Goal: Task Accomplishment & Management: Complete application form

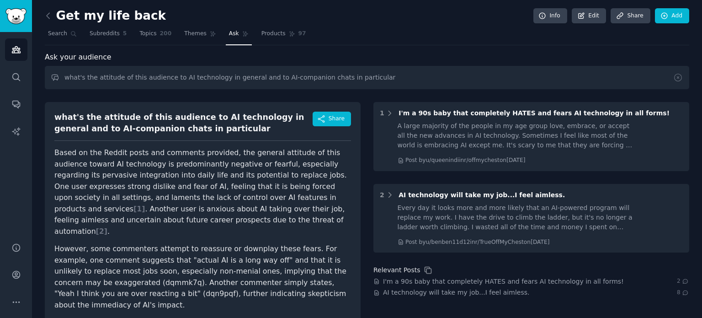
scroll to position [49, 0]
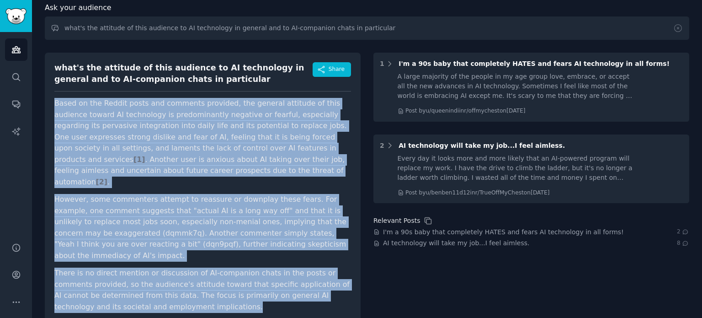
drag, startPoint x: 54, startPoint y: 102, endPoint x: 178, endPoint y: 289, distance: 223.4
click at [178, 289] on article "Based on the Reddit posts and comments provided, the general attitude of this a…" at bounding box center [202, 205] width 297 height 214
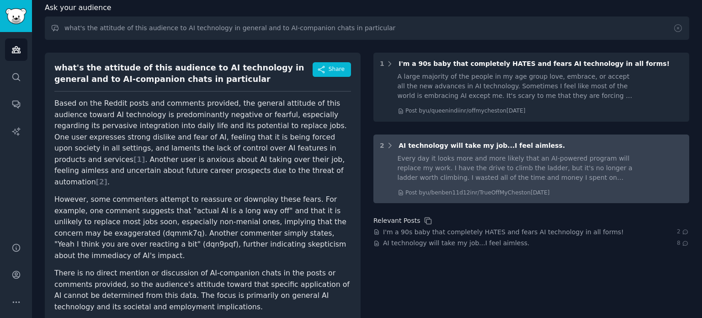
click at [497, 148] on span "AI technology will take my job...I feel aimless." at bounding box center [482, 145] width 166 height 7
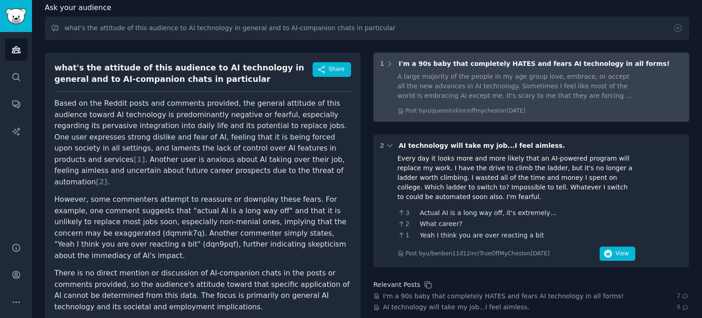
click at [554, 98] on div "A large majority of the people in my age group love, embrace, or accept all the…" at bounding box center [517, 86] width 238 height 29
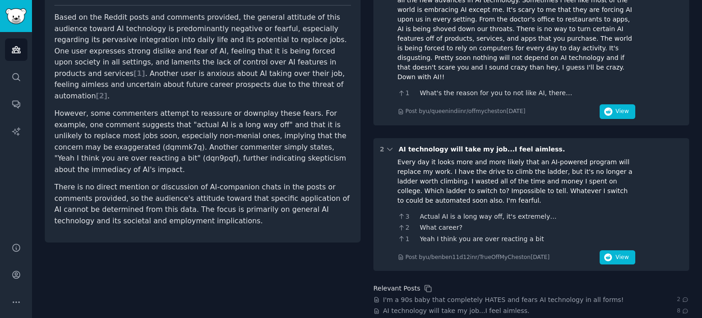
scroll to position [0, 0]
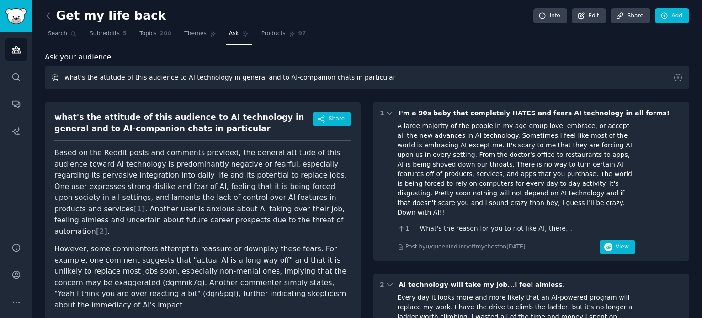
drag, startPoint x: 64, startPoint y: 76, endPoint x: 370, endPoint y: 82, distance: 306.4
click at [370, 82] on input "what's the attitude of this audience to AI technology in general and to AI-comp…" at bounding box center [367, 77] width 645 height 23
click at [53, 32] on span "Search" at bounding box center [57, 34] width 19 height 8
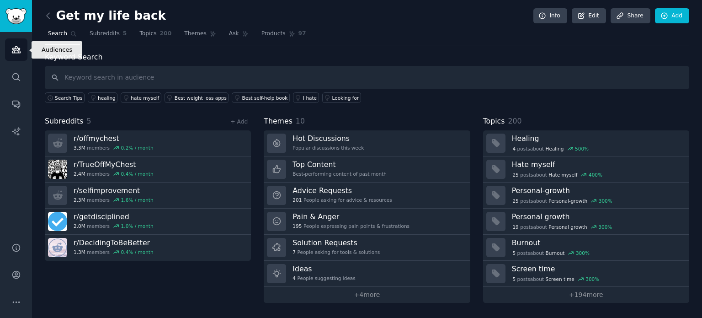
click at [12, 52] on icon "Sidebar" at bounding box center [16, 50] width 10 height 10
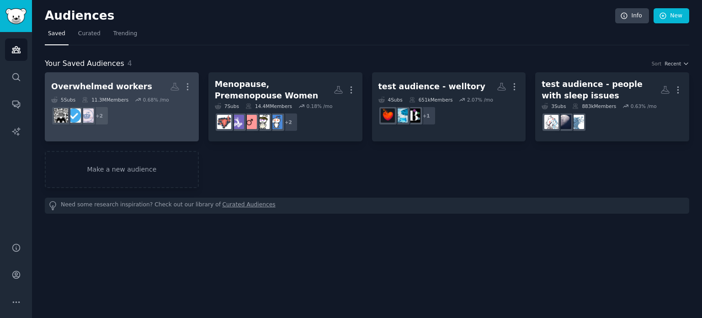
click at [130, 84] on div "Overwhelmed workers" at bounding box center [101, 86] width 101 height 11
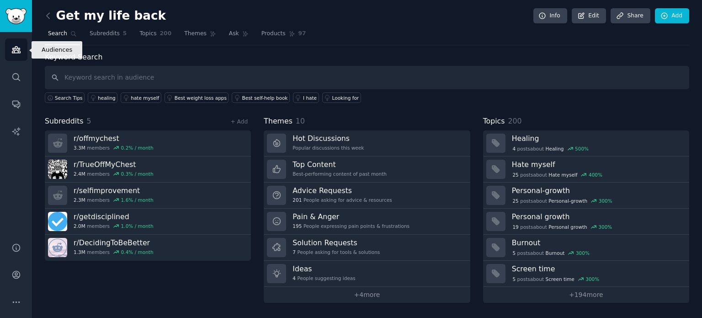
click at [18, 49] on icon "Sidebar" at bounding box center [16, 50] width 8 height 6
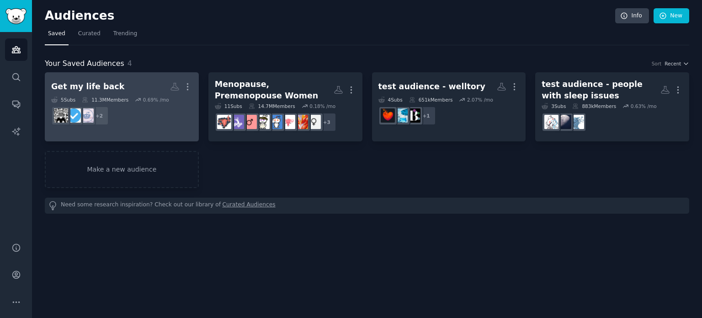
click at [108, 87] on div "Get my life back" at bounding box center [87, 86] width 73 height 11
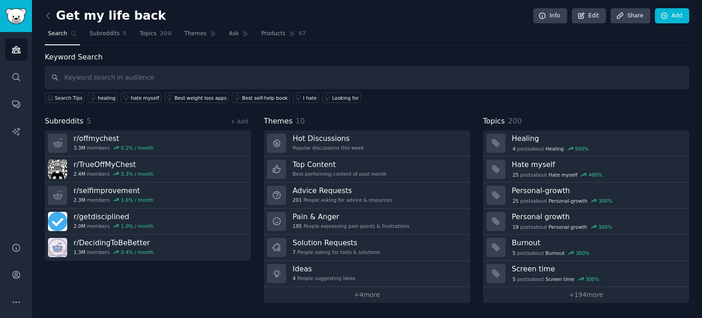
click at [209, 37] on nav "Search Subreddits 5 Topics 200 Themes Ask Products 97" at bounding box center [367, 36] width 645 height 19
click at [229, 33] on span "Ask" at bounding box center [234, 34] width 10 height 8
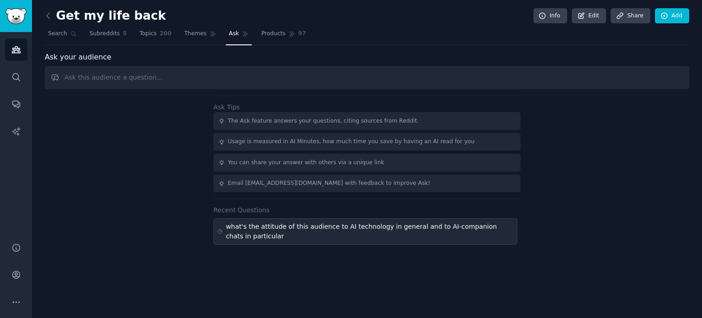
click at [354, 222] on div "what's the attitude of this audience to AI technology in general and to AI-comp…" at bounding box center [370, 231] width 288 height 19
type input "what's the attitude of this audience to AI technology in general and to AI-comp…"
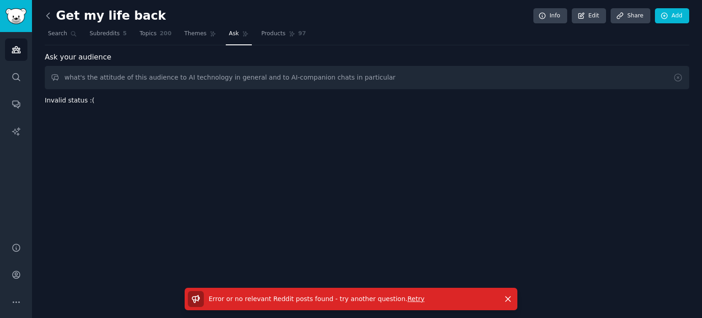
click at [48, 16] on icon at bounding box center [48, 15] width 3 height 5
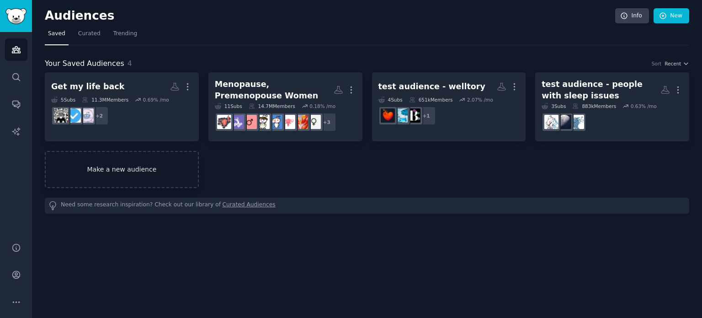
click at [167, 166] on link "Make a new audience" at bounding box center [122, 169] width 154 height 37
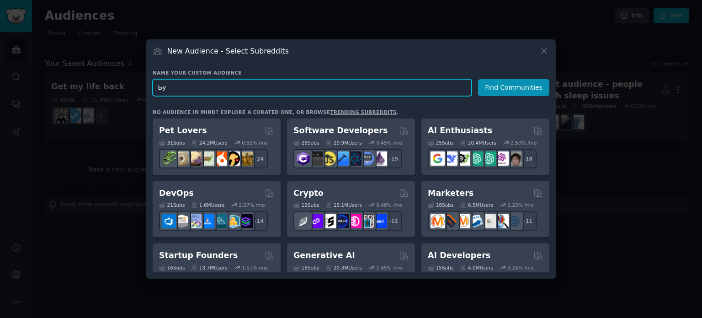
type input "Ь"
type input "Mentally Drained"
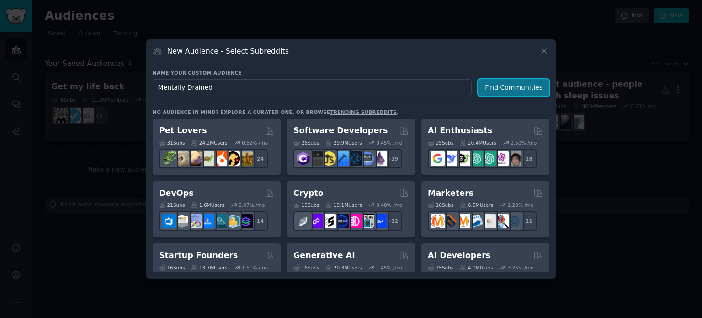
click at [498, 91] on button "Find Communities" at bounding box center [513, 87] width 71 height 17
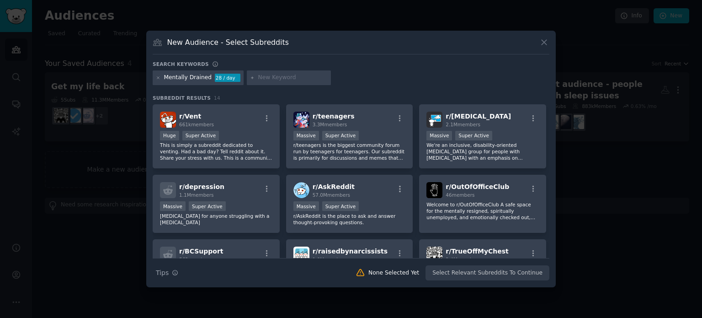
click at [265, 79] on input "text" at bounding box center [293, 78] width 70 height 8
type input "Burnout"
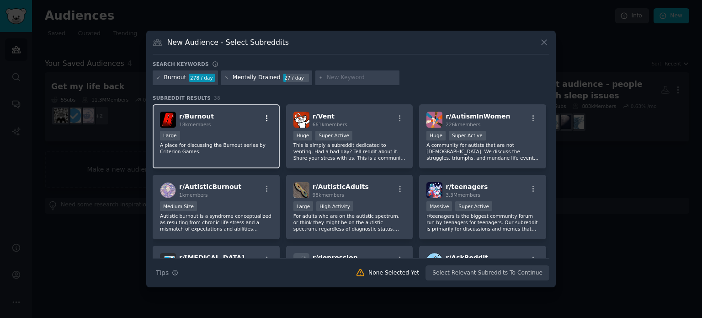
click at [266, 115] on icon "button" at bounding box center [267, 118] width 2 height 6
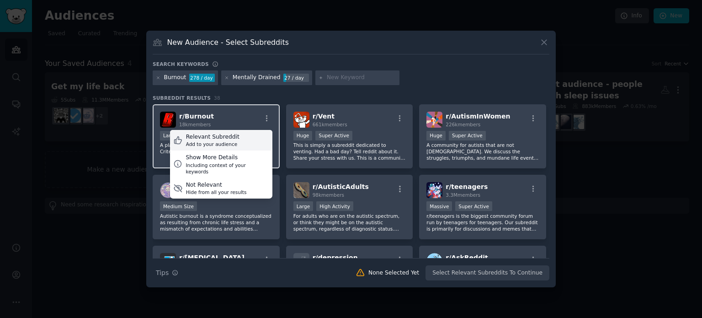
click at [241, 140] on div "Relevant Subreddit Add to your audience" at bounding box center [221, 140] width 102 height 21
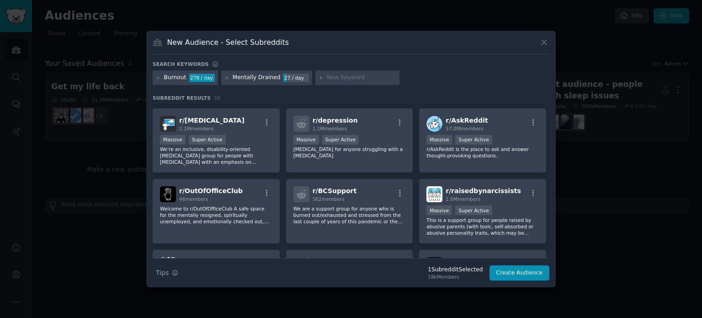
scroll to position [229, 0]
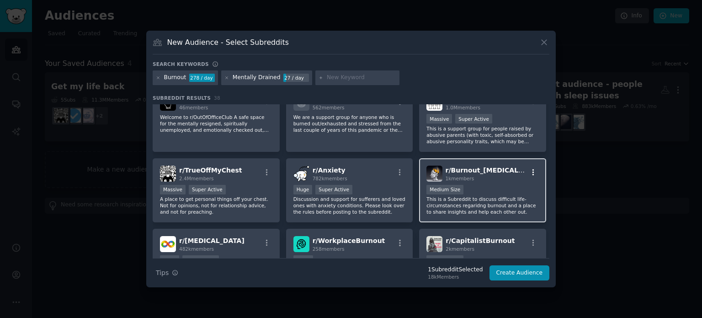
click at [533, 170] on icon "button" at bounding box center [534, 172] width 2 height 6
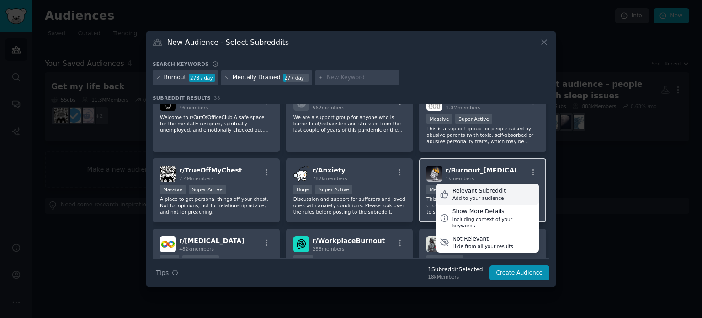
click at [496, 190] on div "Relevant Subreddit" at bounding box center [480, 191] width 54 height 8
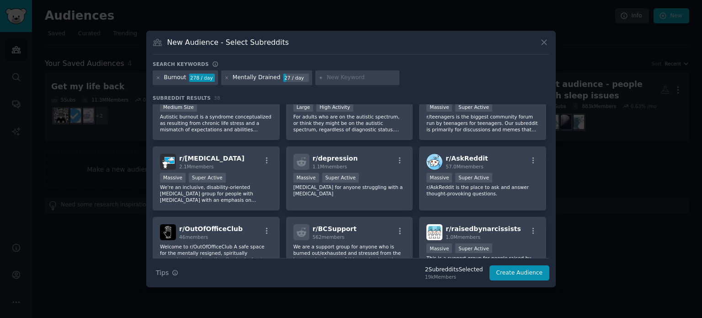
scroll to position [0, 0]
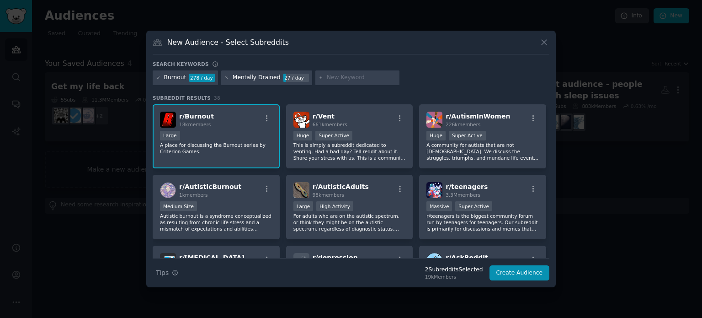
click at [328, 75] on input "text" at bounding box center [362, 78] width 70 height 8
type input "Anxiety"
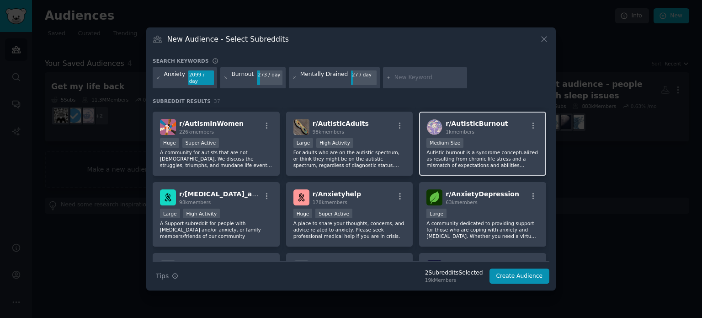
scroll to position [183, 0]
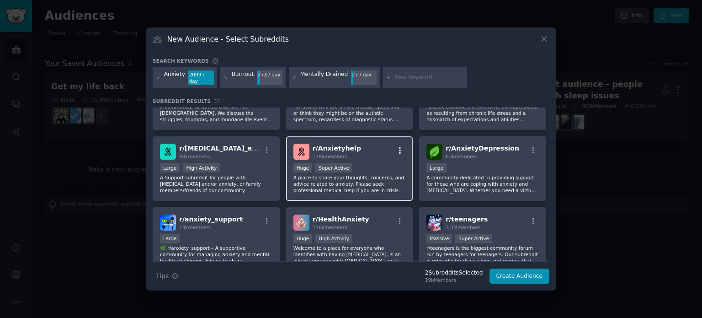
click at [398, 146] on icon "button" at bounding box center [400, 150] width 8 height 8
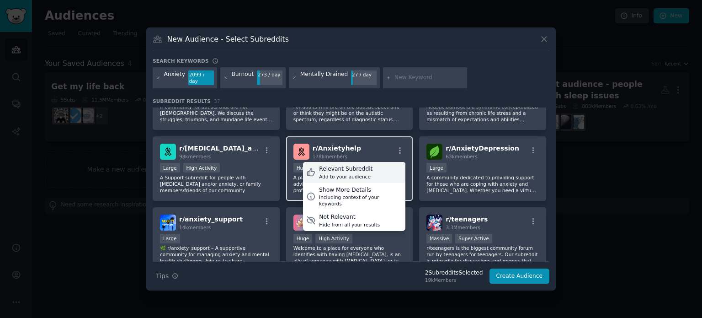
click at [351, 166] on div "Relevant Subreddit" at bounding box center [346, 169] width 54 height 8
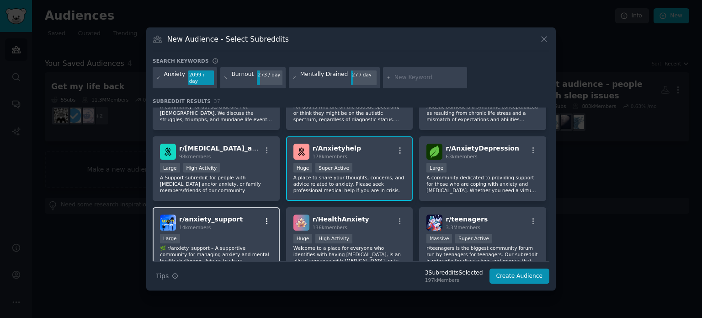
click at [268, 217] on icon "button" at bounding box center [267, 221] width 8 height 8
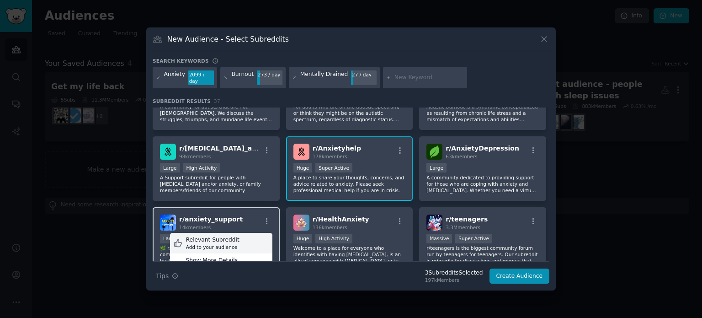
click at [221, 244] on div "Add to your audience" at bounding box center [213, 247] width 54 height 6
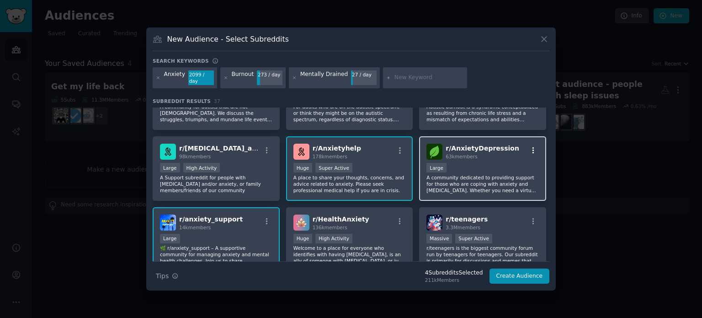
click at [532, 146] on icon "button" at bounding box center [534, 150] width 8 height 8
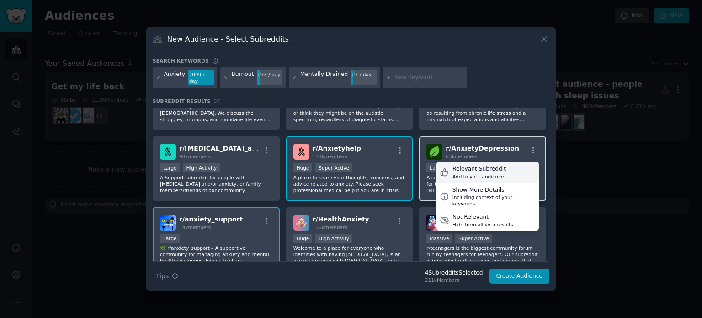
click at [484, 166] on div "Relevant Subreddit" at bounding box center [480, 169] width 54 height 8
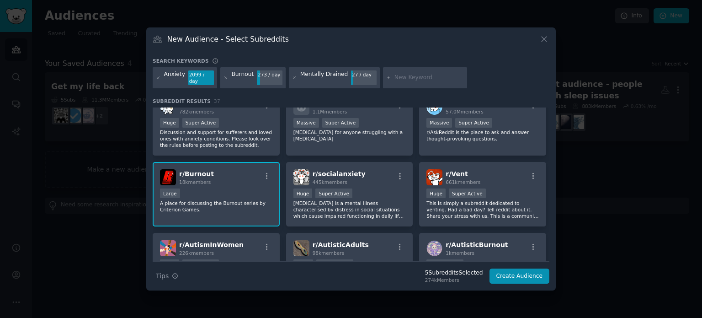
scroll to position [0, 0]
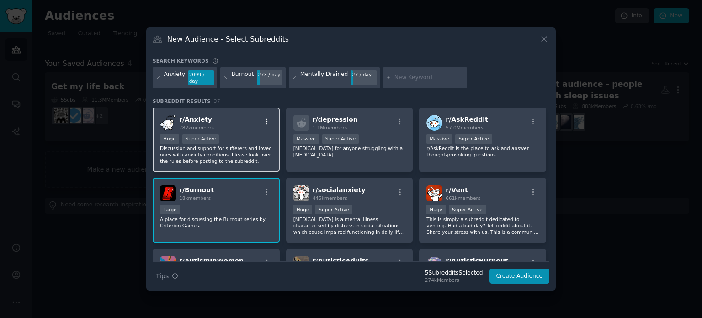
click at [266, 118] on icon "button" at bounding box center [267, 121] width 2 height 6
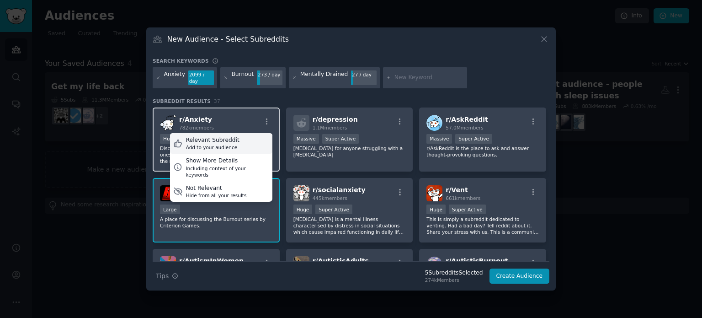
click at [229, 138] on div "Relevant Subreddit" at bounding box center [213, 140] width 54 height 8
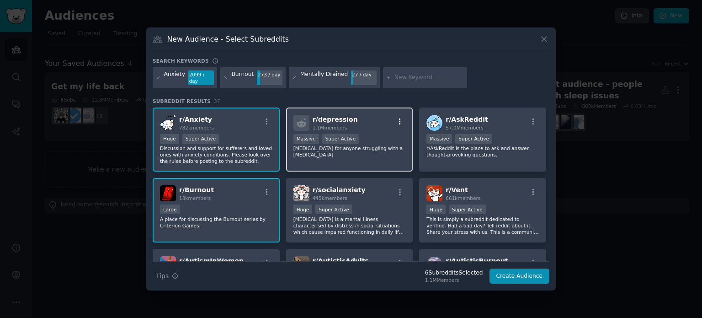
click at [396, 118] on icon "button" at bounding box center [400, 122] width 8 height 8
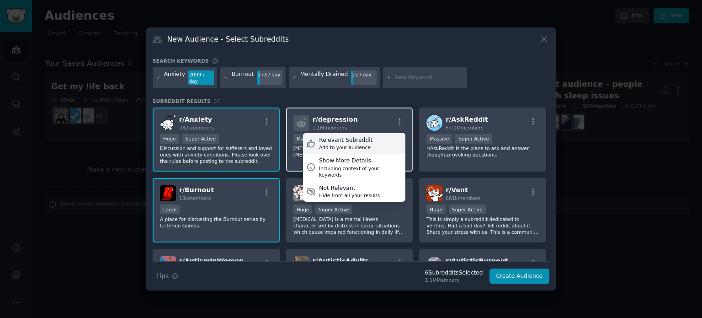
click at [359, 136] on div "Relevant Subreddit" at bounding box center [346, 140] width 54 height 8
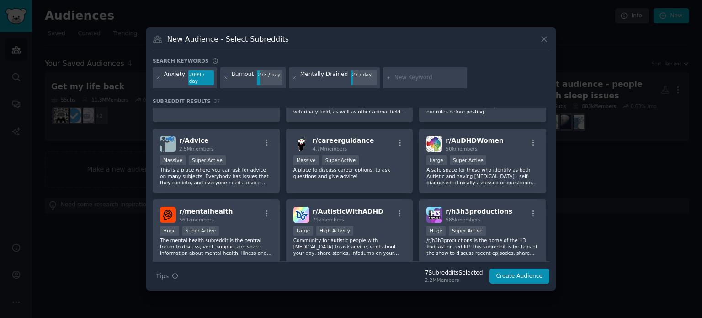
scroll to position [620, 0]
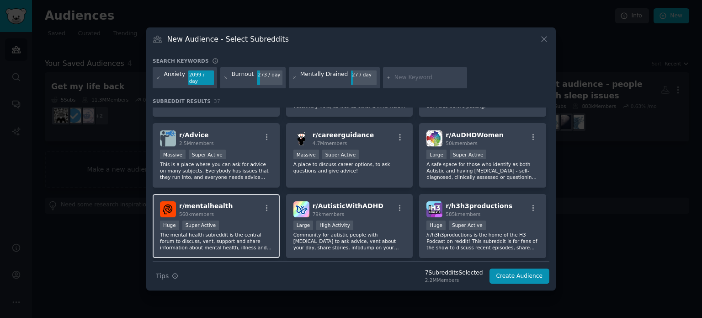
click at [265, 201] on div "r/ mentalhealth 560k members" at bounding box center [216, 209] width 112 height 16
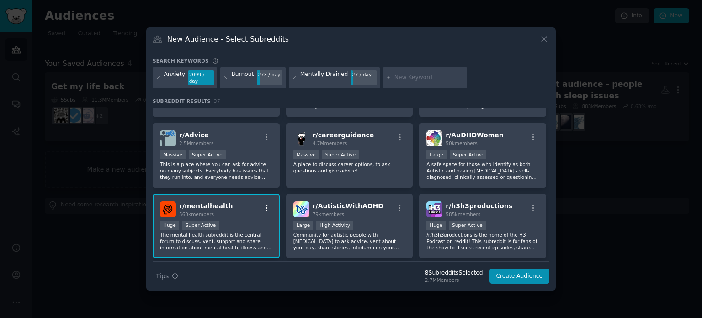
click at [265, 204] on icon "button" at bounding box center [267, 208] width 8 height 8
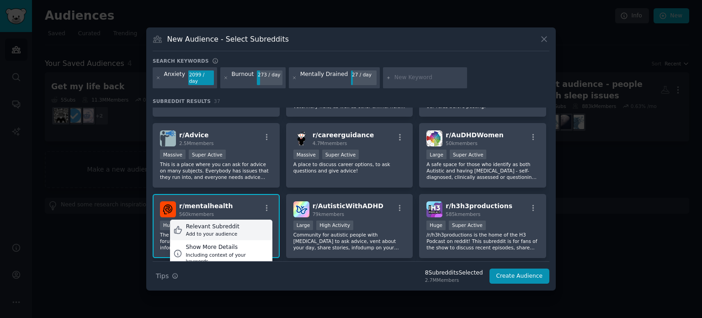
click at [207, 230] on div "Add to your audience" at bounding box center [213, 233] width 54 height 6
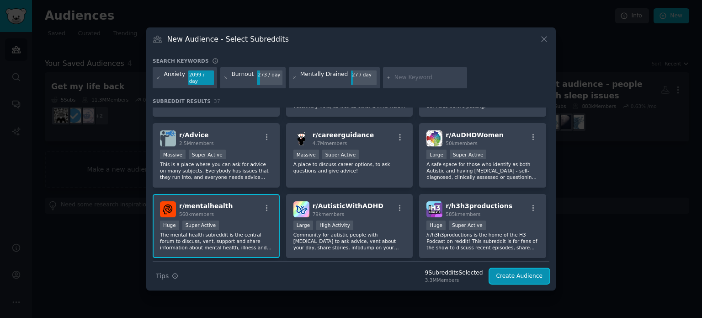
drag, startPoint x: 523, startPoint y: 271, endPoint x: 516, endPoint y: 268, distance: 7.4
click at [523, 271] on button "Create Audience" at bounding box center [520, 276] width 60 height 16
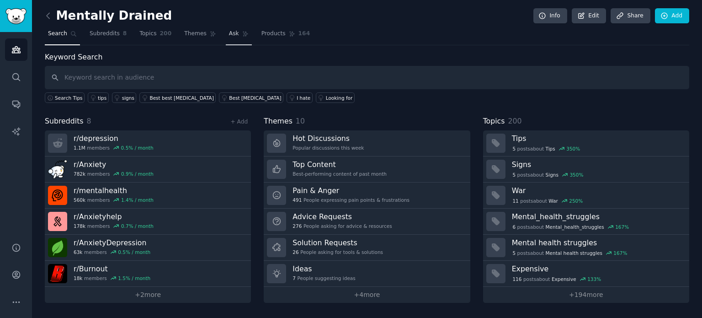
click at [229, 33] on span "Ask" at bounding box center [234, 34] width 10 height 8
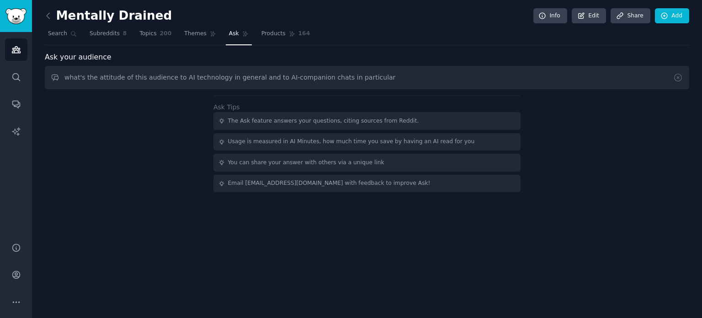
type input "what's the attitude of this audience to AI technology in general and to AI-comp…"
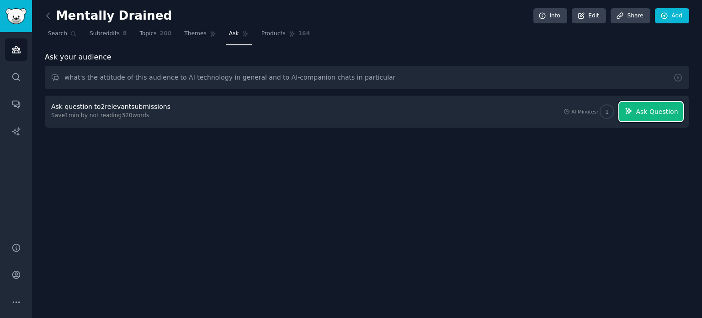
click at [668, 109] on span "Ask Question" at bounding box center [657, 112] width 42 height 10
